Goal: Complete application form

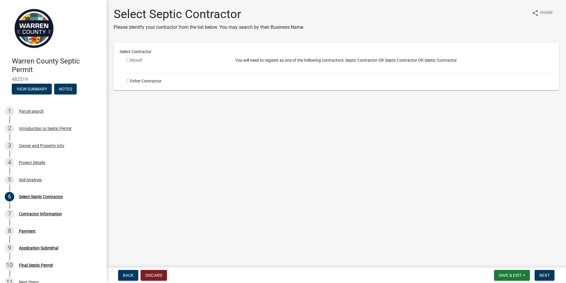
click at [127, 58] on input "radio" at bounding box center [129, 60] width 4 height 4
radio input "false"
click at [129, 80] on input "radio" at bounding box center [129, 81] width 4 height 4
radio input "true"
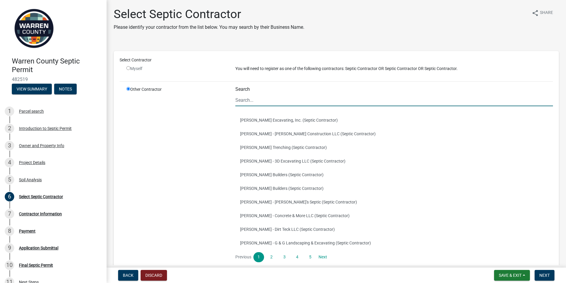
click at [249, 102] on input "Search" at bounding box center [395, 100] width 318 height 12
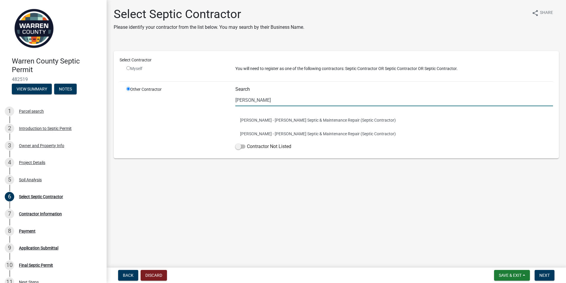
type input "[PERSON_NAME]"
click at [214, 123] on div "Other Contractor" at bounding box center [176, 119] width 109 height 66
click at [257, 132] on button "[PERSON_NAME] - [PERSON_NAME] Septic & Maintenance Repair (Septic Contractor)" at bounding box center [395, 134] width 318 height 14
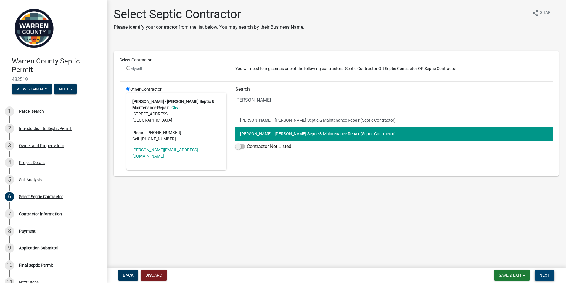
click at [542, 273] on span "Next" at bounding box center [545, 275] width 10 height 5
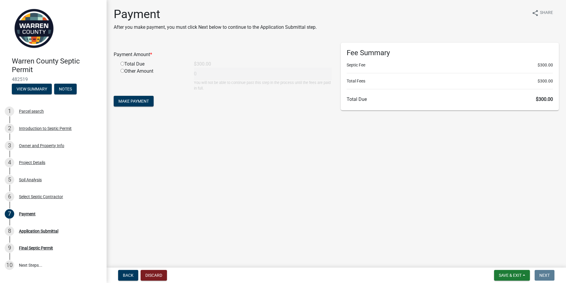
click at [122, 63] on input "radio" at bounding box center [123, 64] width 4 height 4
radio input "true"
type input "300"
click at [130, 101] on span "Make Payment" at bounding box center [134, 101] width 31 height 5
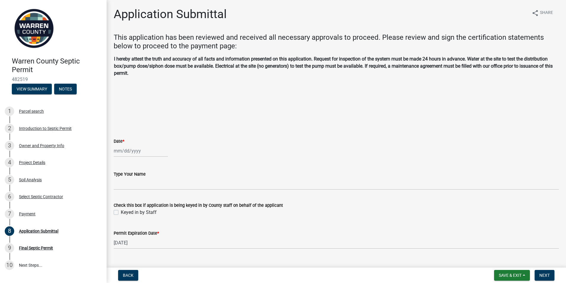
click at [116, 153] on div at bounding box center [141, 151] width 54 height 12
select select "9"
select select "2025"
click at [139, 209] on div "24" at bounding box center [138, 210] width 9 height 9
type input "[DATE]"
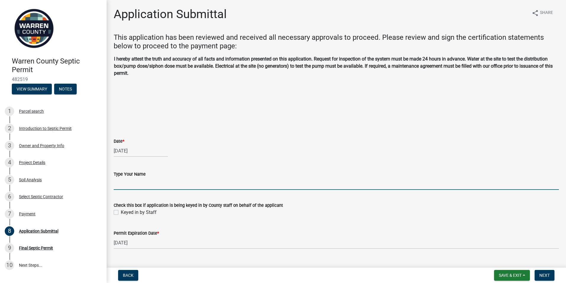
click at [123, 185] on input "Type Your Name" at bounding box center [337, 183] width 446 height 12
type input "[PERSON_NAME]"
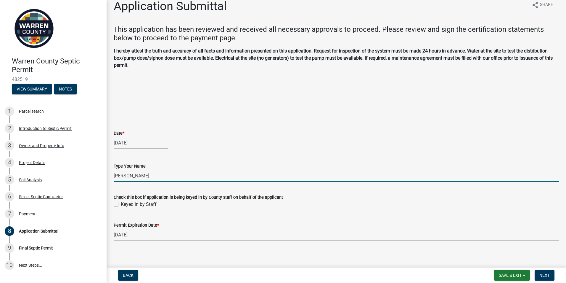
scroll to position [12, 0]
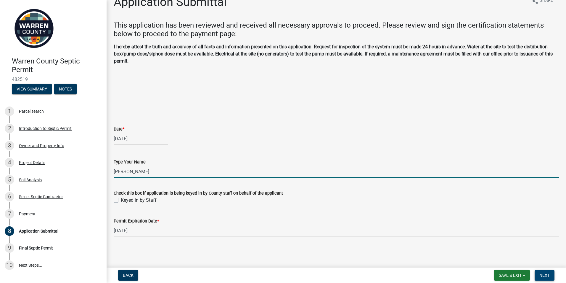
click at [550, 272] on button "Next" at bounding box center [545, 275] width 20 height 11
